Goal: Information Seeking & Learning: Learn about a topic

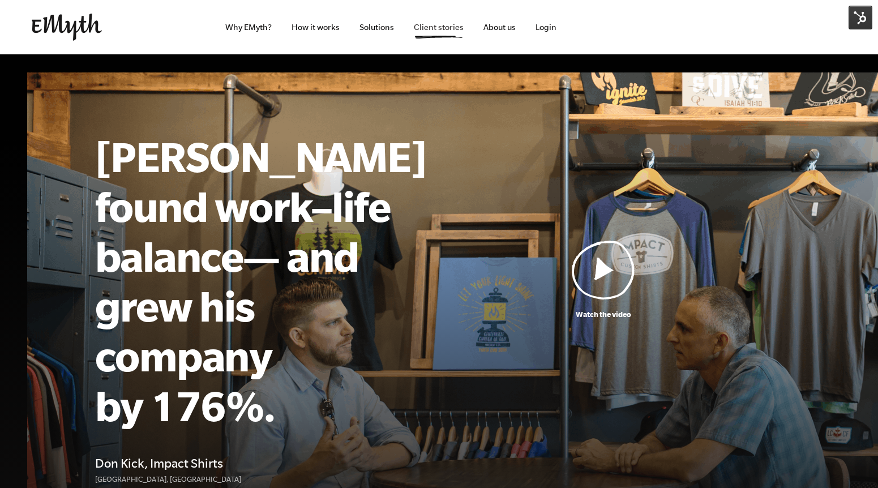
click at [434, 24] on link "Client stories" at bounding box center [439, 27] width 68 height 54
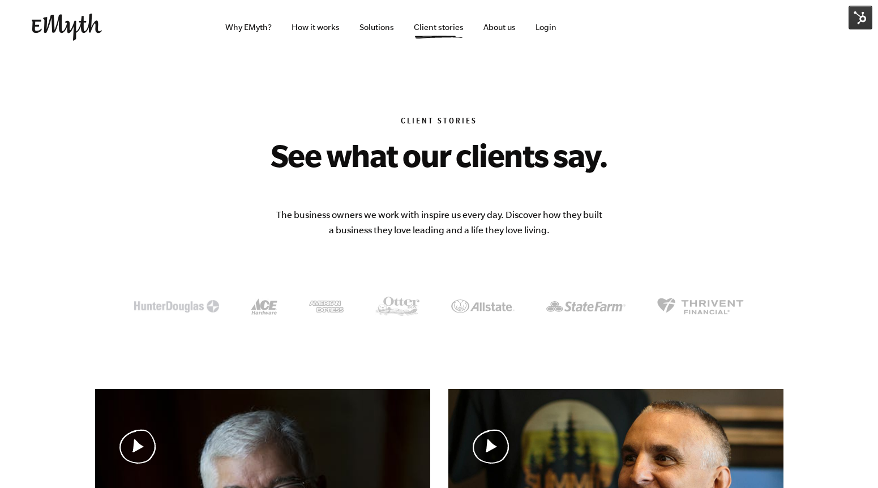
click at [28, 361] on body "Why EMyth? Solutions How It Works Client Stories About Us Free Resources Why EM…" at bounding box center [439, 244] width 878 height 488
click at [56, 34] on img at bounding box center [67, 27] width 70 height 27
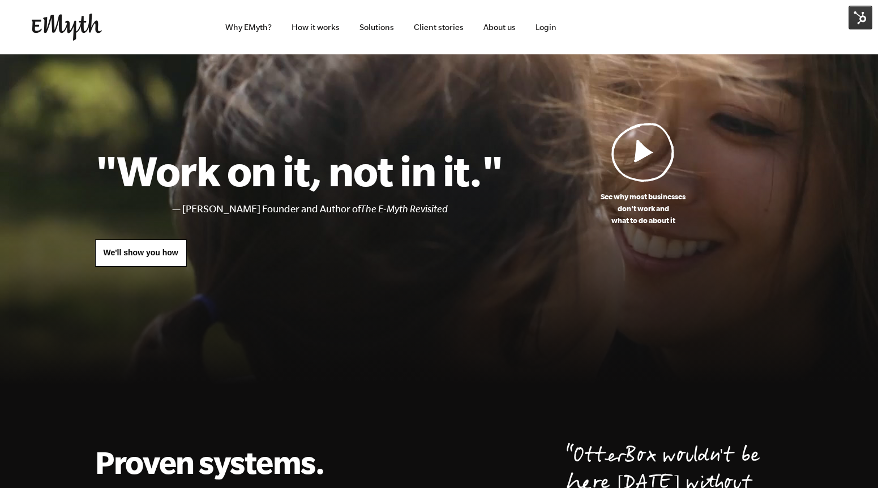
click at [863, 14] on img at bounding box center [861, 18] width 24 height 24
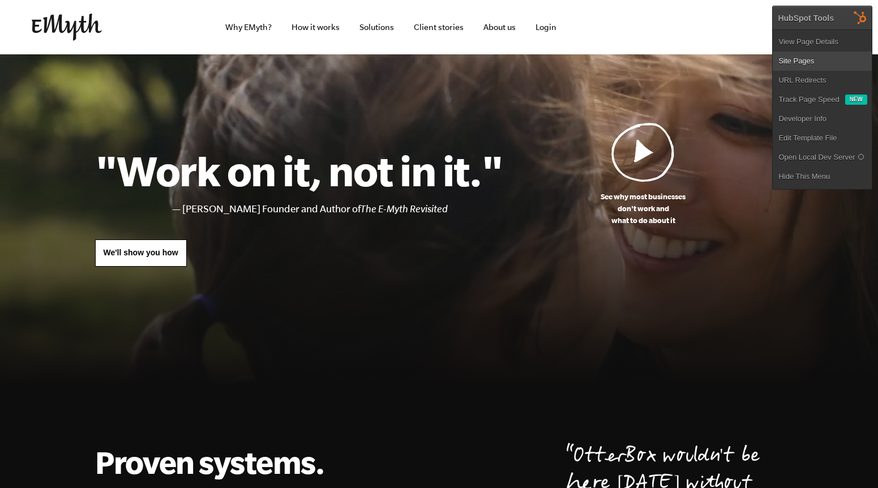
click at [808, 61] on link "Site Pages" at bounding box center [822, 61] width 99 height 19
